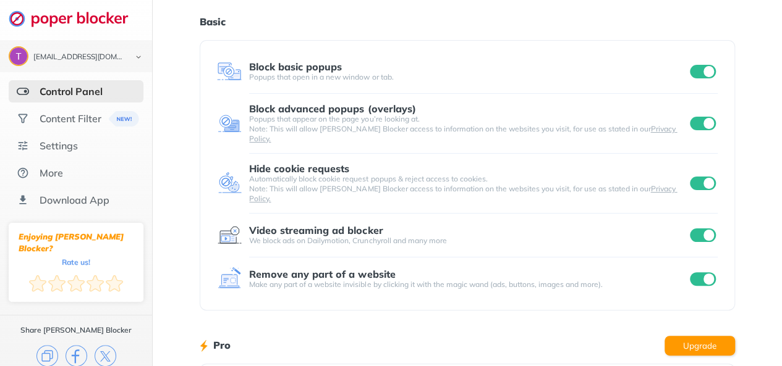
scroll to position [24, 0]
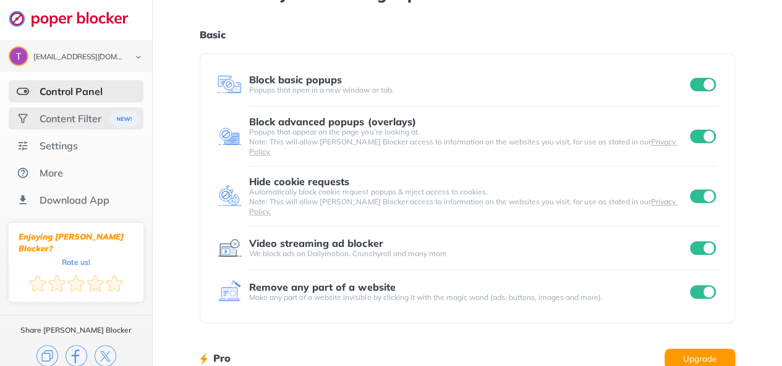
click at [90, 115] on div "Content Filter" at bounding box center [71, 118] width 62 height 12
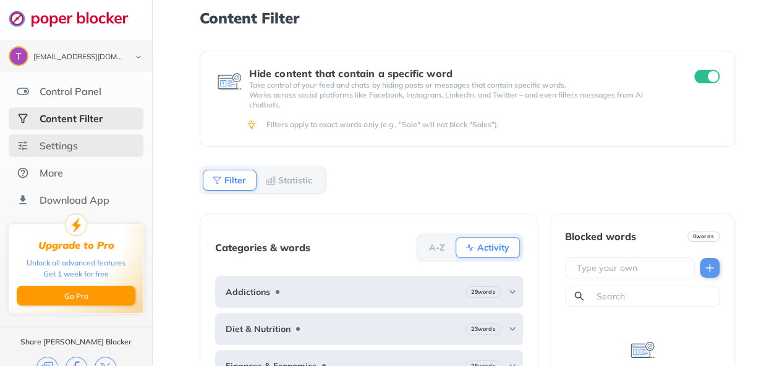
click at [75, 140] on div "Settings" at bounding box center [59, 146] width 38 height 12
